Goal: Entertainment & Leisure: Consume media (video, audio)

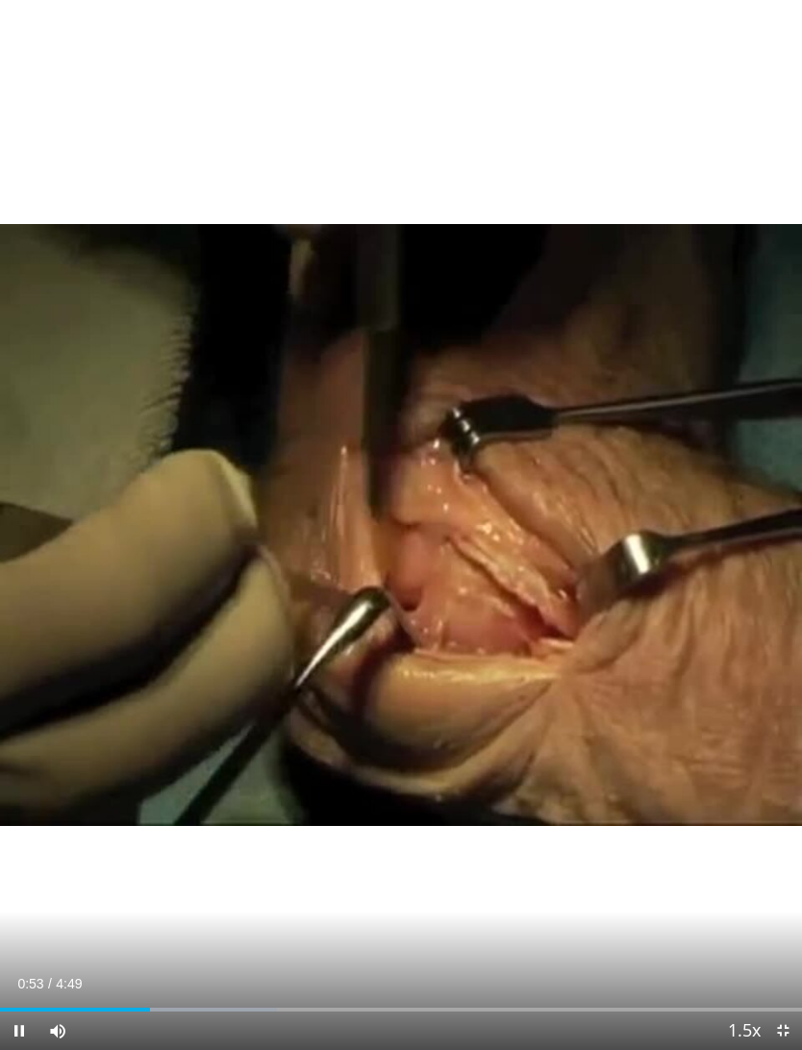
click at [88, 969] on div "Progress Bar" at bounding box center [166, 1010] width 221 height 4
click at [570, 321] on div "10 seconds Tap to unmute" at bounding box center [401, 525] width 802 height 1050
